Goal: Task Accomplishment & Management: Manage account settings

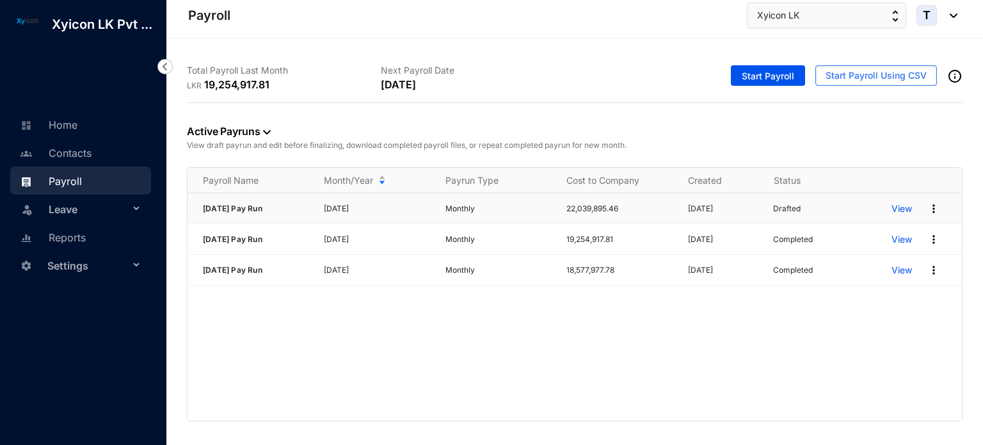
click at [899, 207] on p "View" at bounding box center [901, 208] width 20 height 13
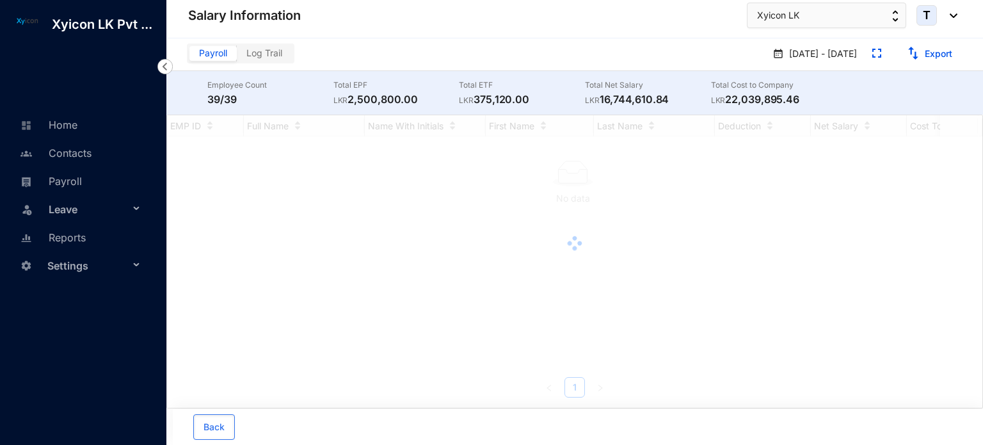
click at [164, 69] on img at bounding box center [164, 66] width 15 height 15
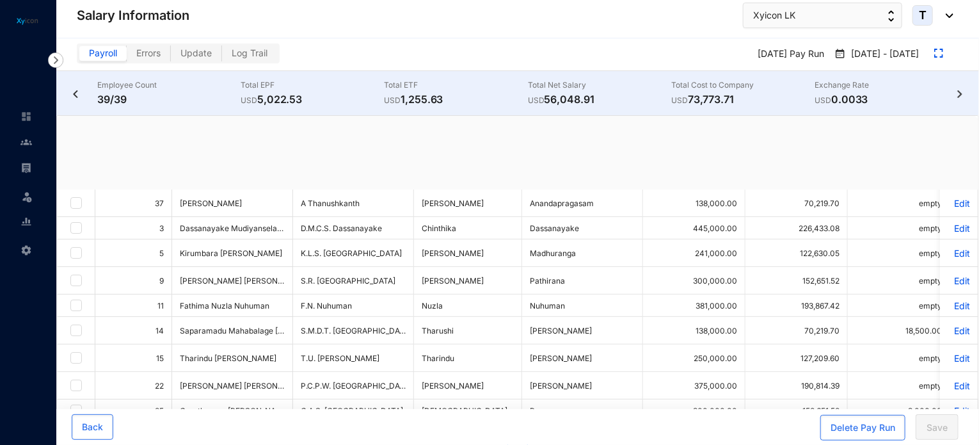
checkbox input "true"
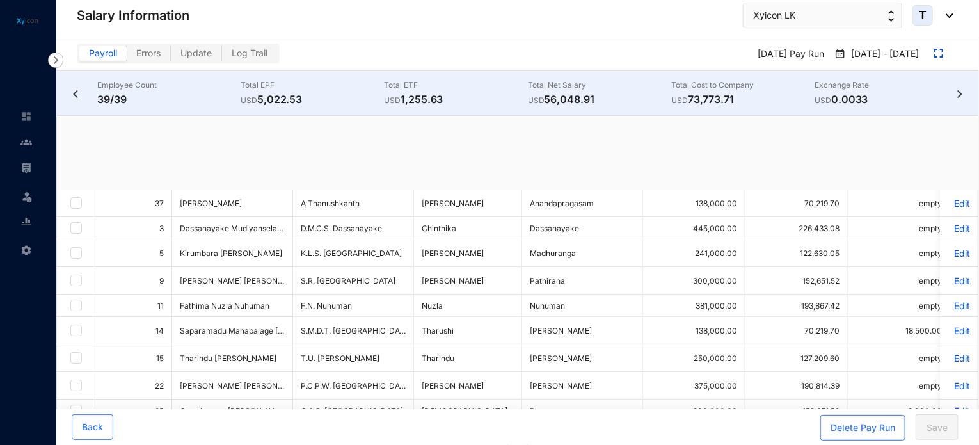
checkbox input "true"
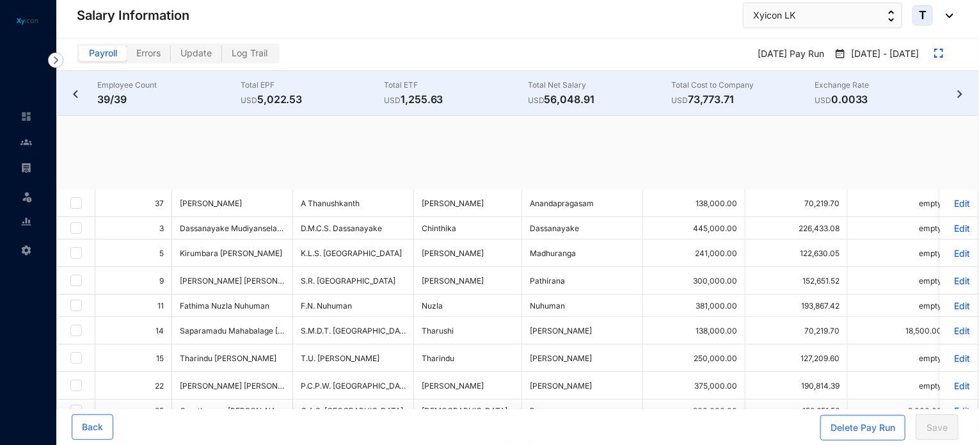
checkbox input "true"
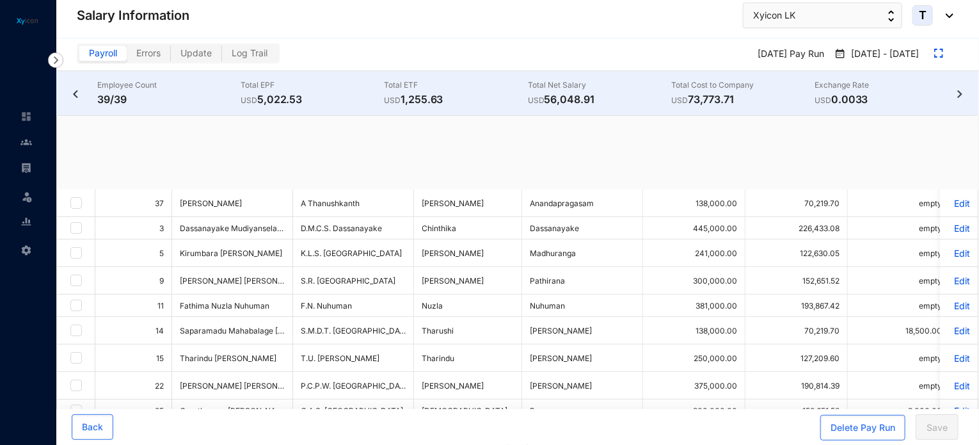
checkbox input "true"
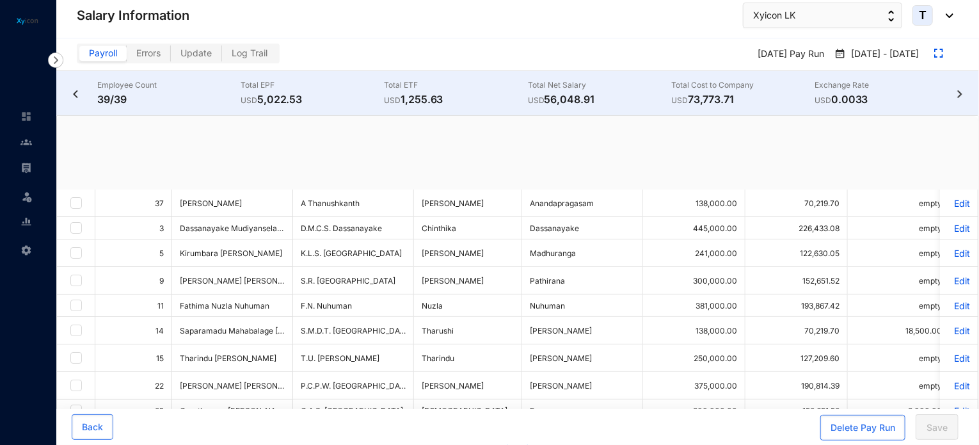
checkbox input "true"
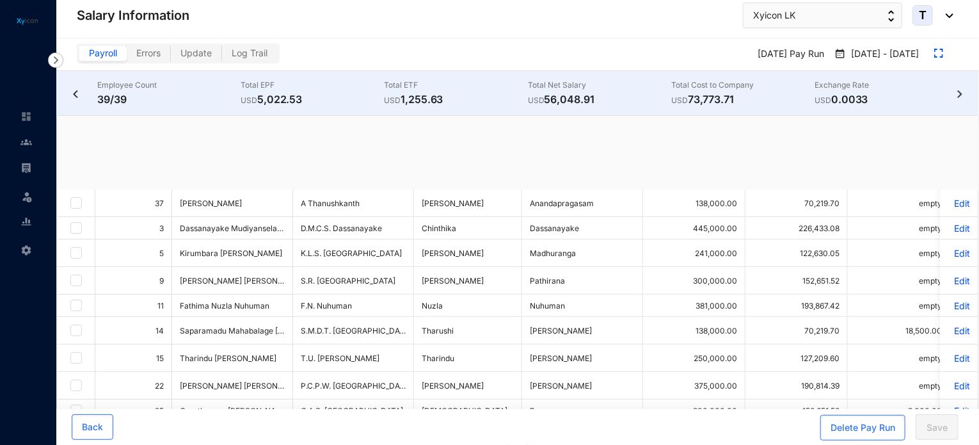
checkbox input "true"
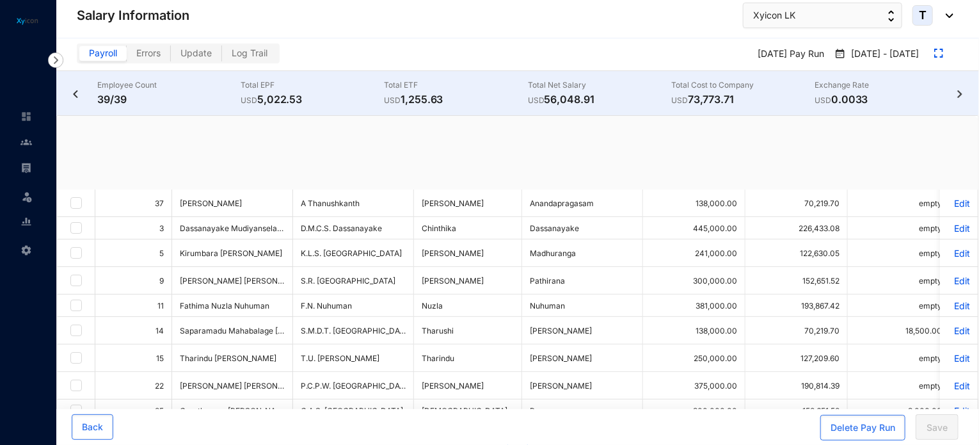
checkbox input "true"
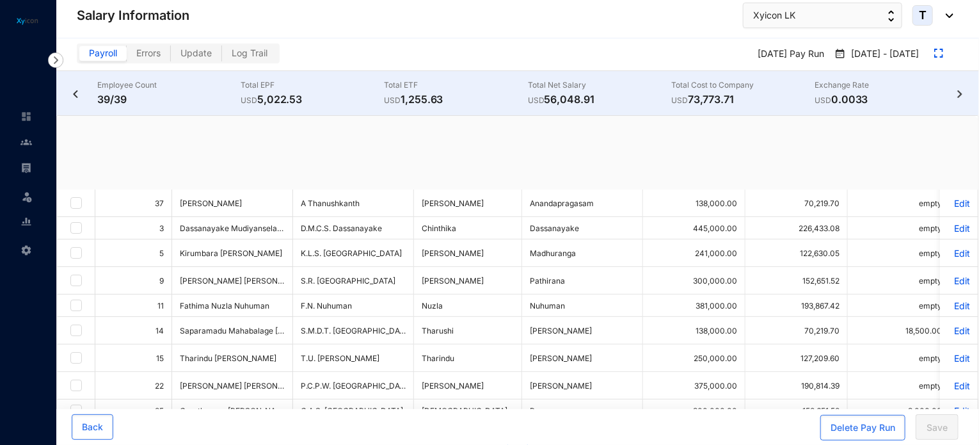
checkbox input "true"
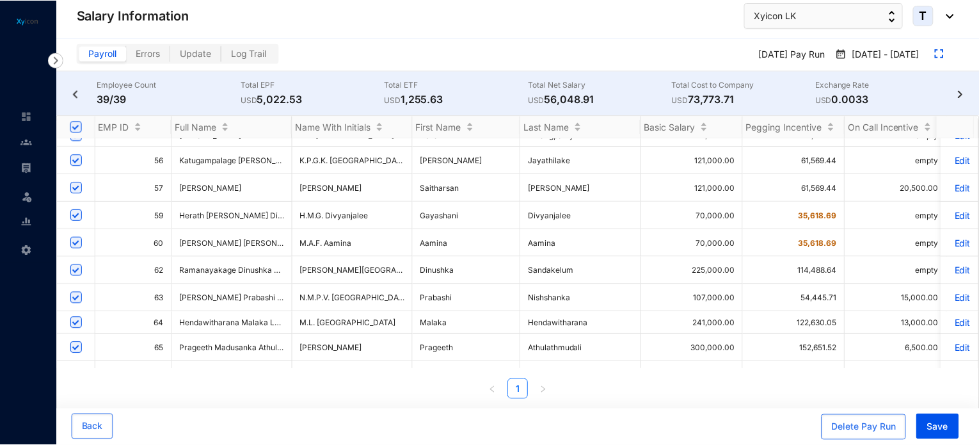
scroll to position [728, 0]
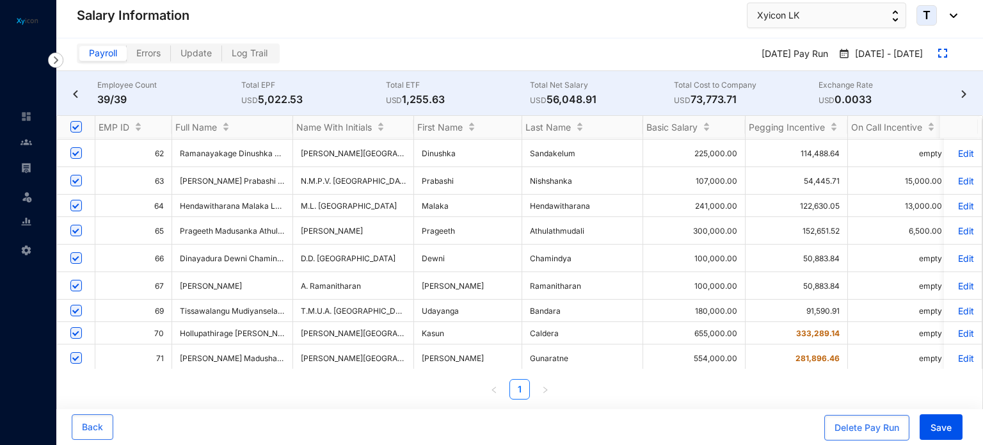
click at [952, 408] on p "Edit" at bounding box center [963, 413] width 22 height 11
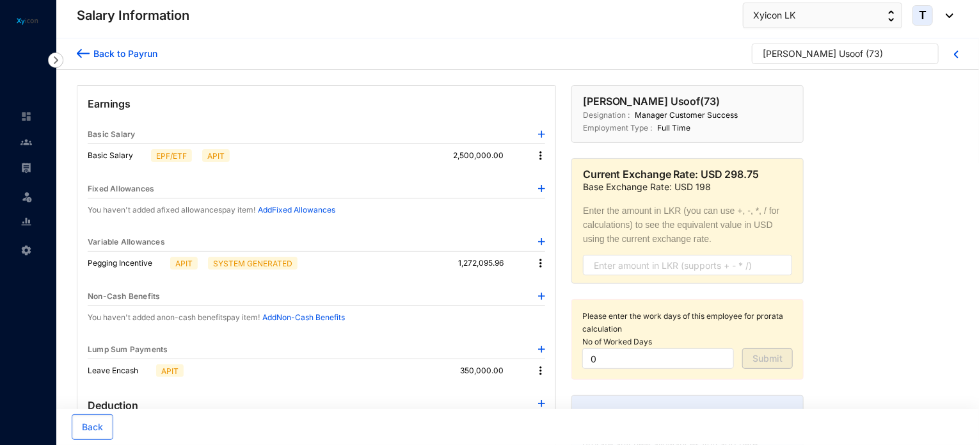
click at [33, 17] on img at bounding box center [27, 20] width 29 height 11
